Goal: Task Accomplishment & Management: Use online tool/utility

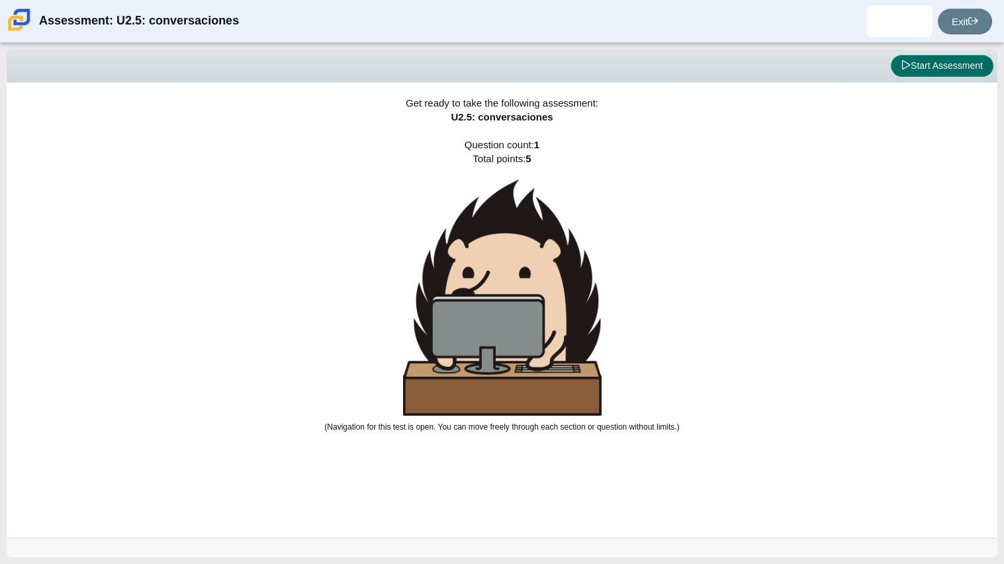
click at [926, 66] on button "Start Assessment" at bounding box center [942, 66] width 103 height 22
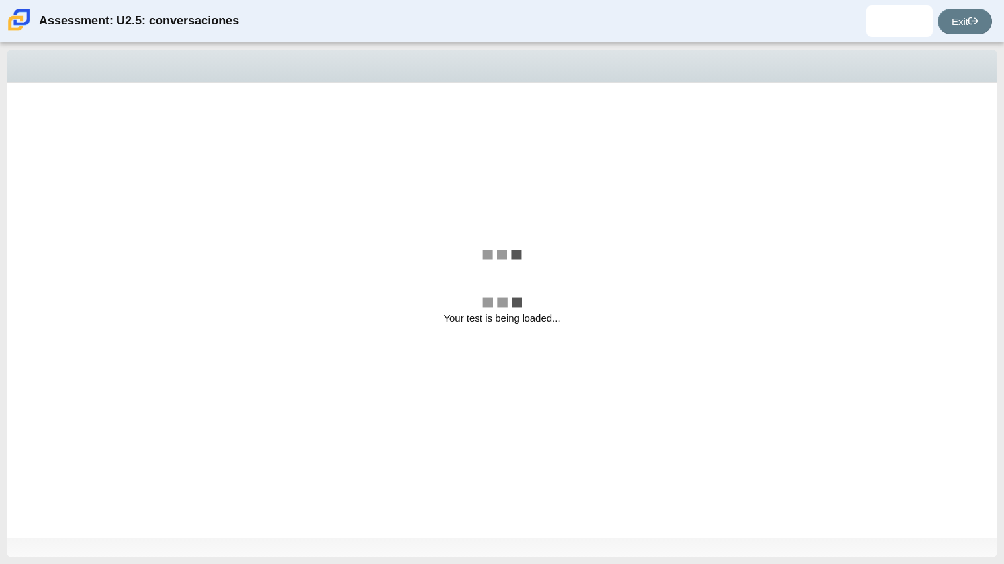
select select "06fad057-86e3-49ec-80e5-8ebec56ce9e7"
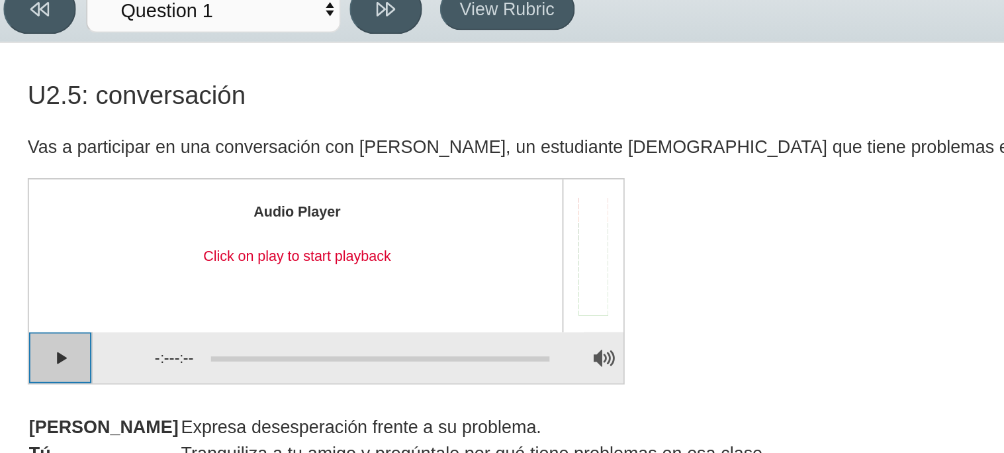
click at [49, 247] on button "Play" at bounding box center [40, 247] width 33 height 26
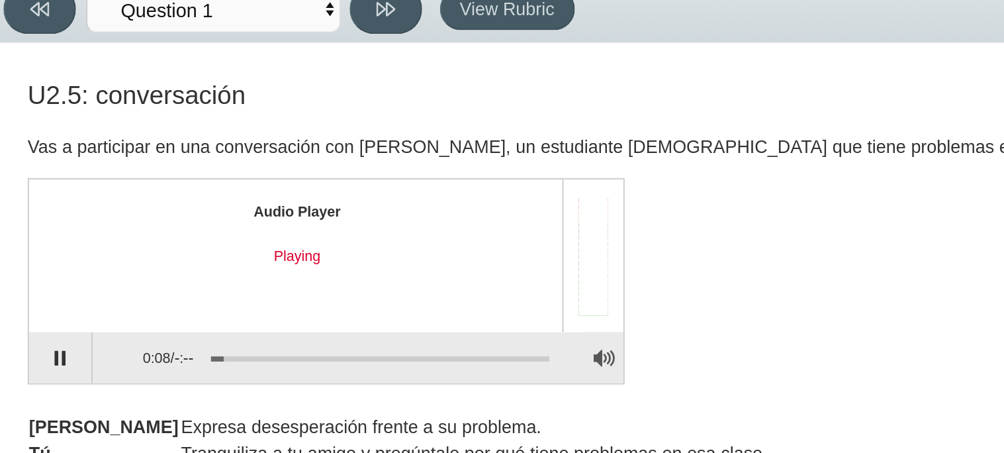
click at [64, 245] on div "0:08 / -:--" at bounding box center [83, 247] width 53 height 24
click at [48, 247] on button "Pause playback" at bounding box center [40, 247] width 33 height 26
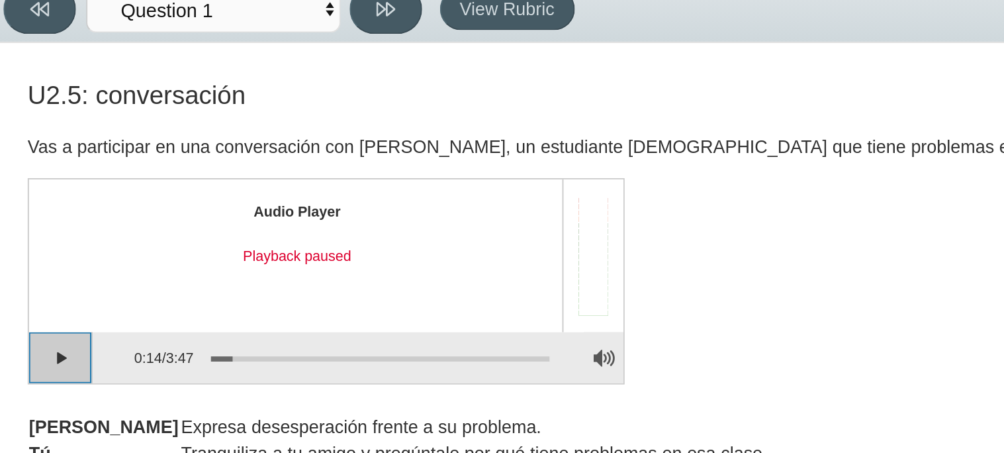
click at [44, 251] on button "Continue playback" at bounding box center [40, 247] width 33 height 26
click at [46, 251] on button "Pause playback" at bounding box center [40, 247] width 33 height 26
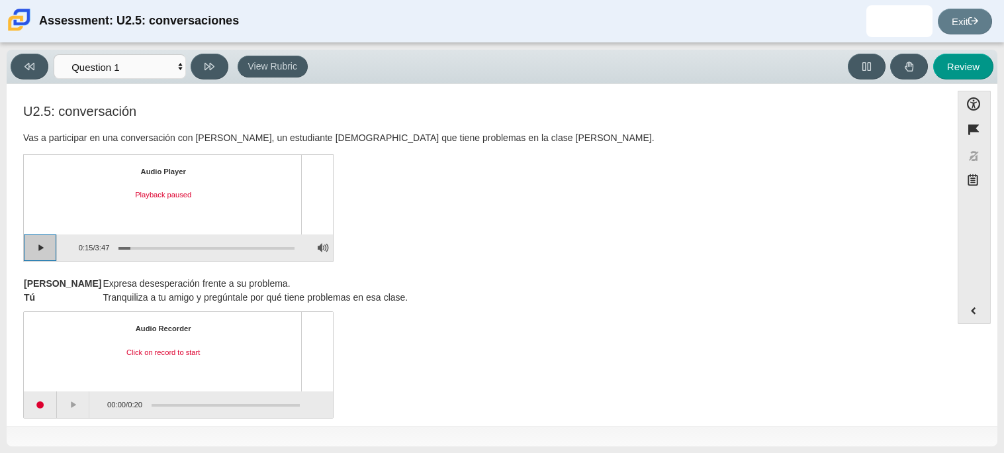
click at [43, 253] on button "Continue playback" at bounding box center [40, 247] width 33 height 26
click at [44, 251] on button "Pause playback" at bounding box center [40, 247] width 33 height 26
click at [45, 247] on button "Continue playback" at bounding box center [40, 247] width 33 height 26
click at [45, 247] on button "Pause playback" at bounding box center [40, 247] width 33 height 26
click at [51, 248] on button "Continue playback" at bounding box center [40, 247] width 33 height 26
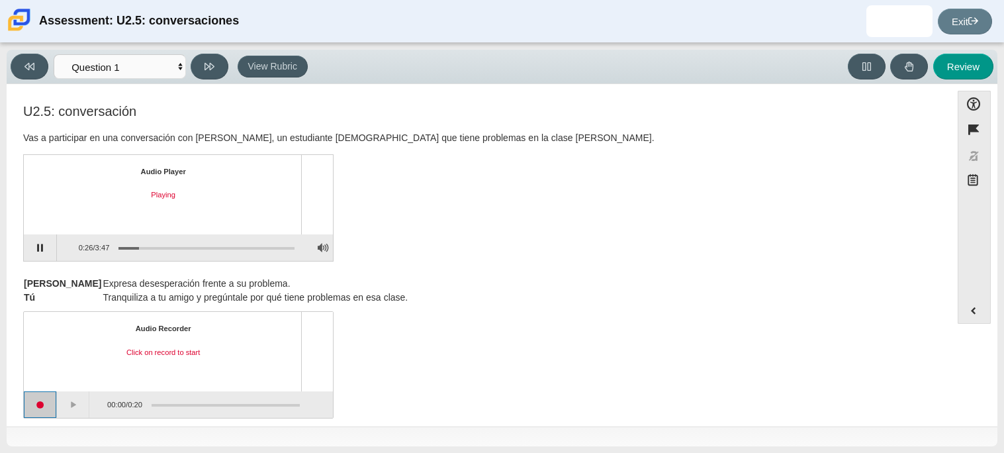
click at [39, 404] on button "Start recording" at bounding box center [40, 404] width 33 height 26
click at [0, 75] on div "Viewing Question 1 of 1 in Pacing Mode Questions Question 1 Review Review Answe…" at bounding box center [502, 248] width 1004 height 410
click at [402, 154] on div "U2.5: conversación Vas a participar en una conversación con [PERSON_NAME], un e…" at bounding box center [478, 184] width 911 height 161
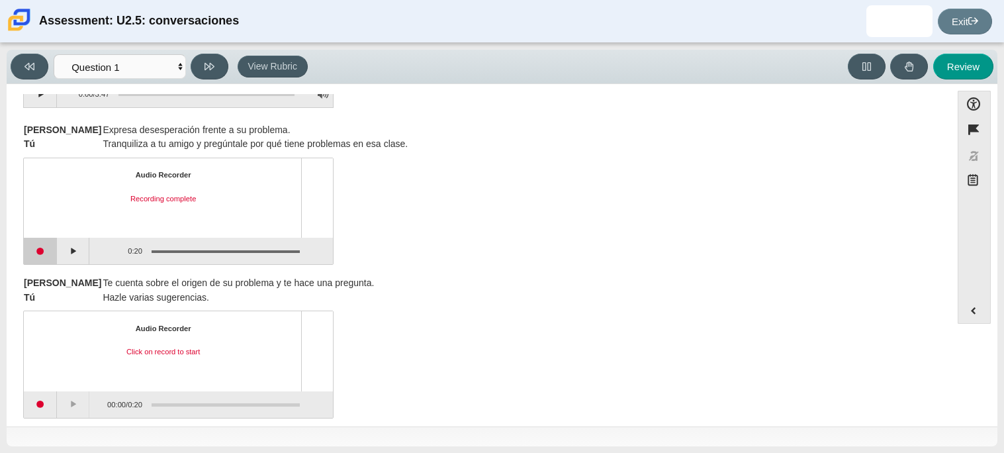
scroll to position [156, 0]
click at [40, 247] on button "Start recording" at bounding box center [40, 249] width 33 height 26
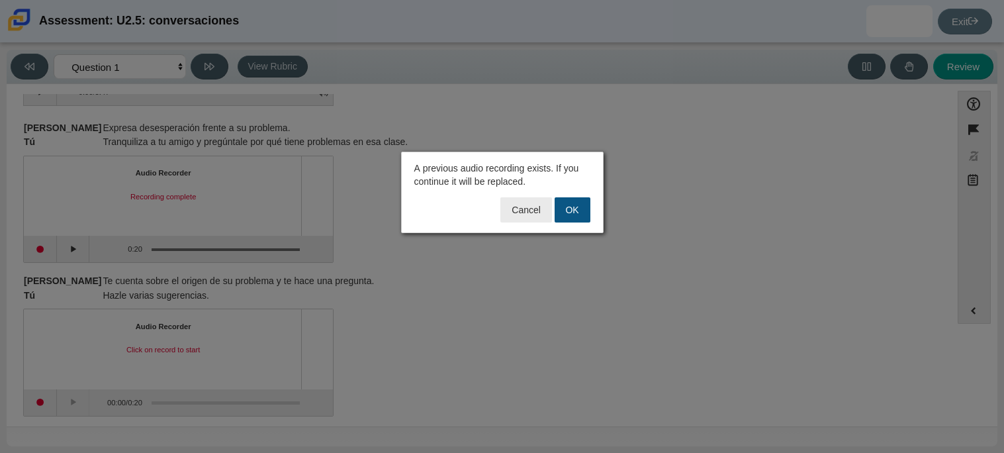
click at [565, 205] on button "OK" at bounding box center [573, 209] width 36 height 25
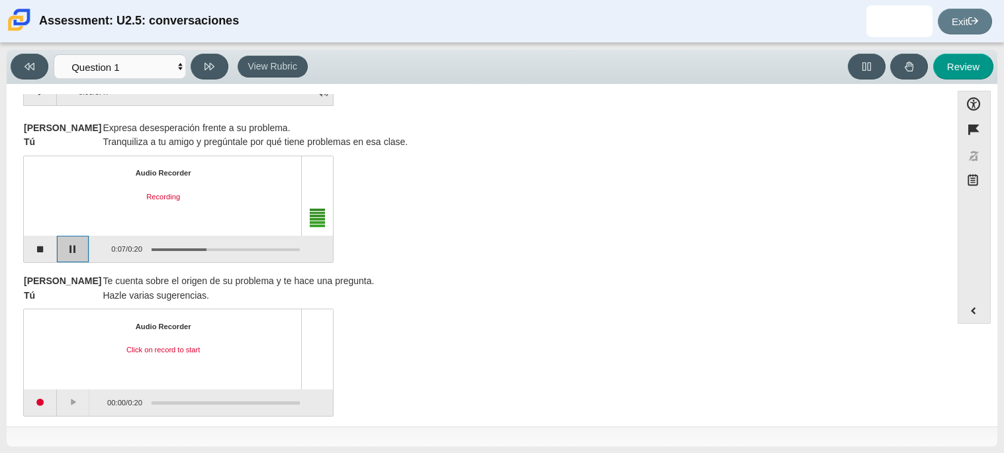
click at [57, 247] on button "Pause" at bounding box center [73, 249] width 33 height 26
